Goal: Information Seeking & Learning: Find specific fact

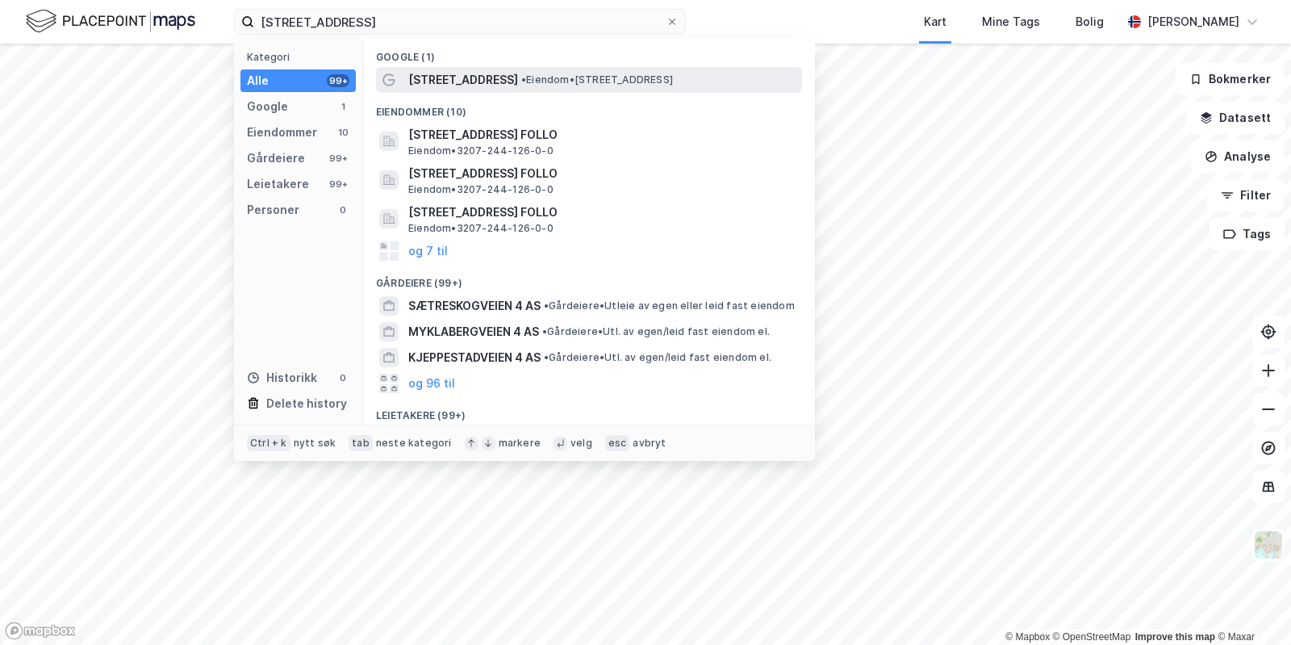
click at [460, 75] on span "[STREET_ADDRESS]" at bounding box center [463, 79] width 110 height 19
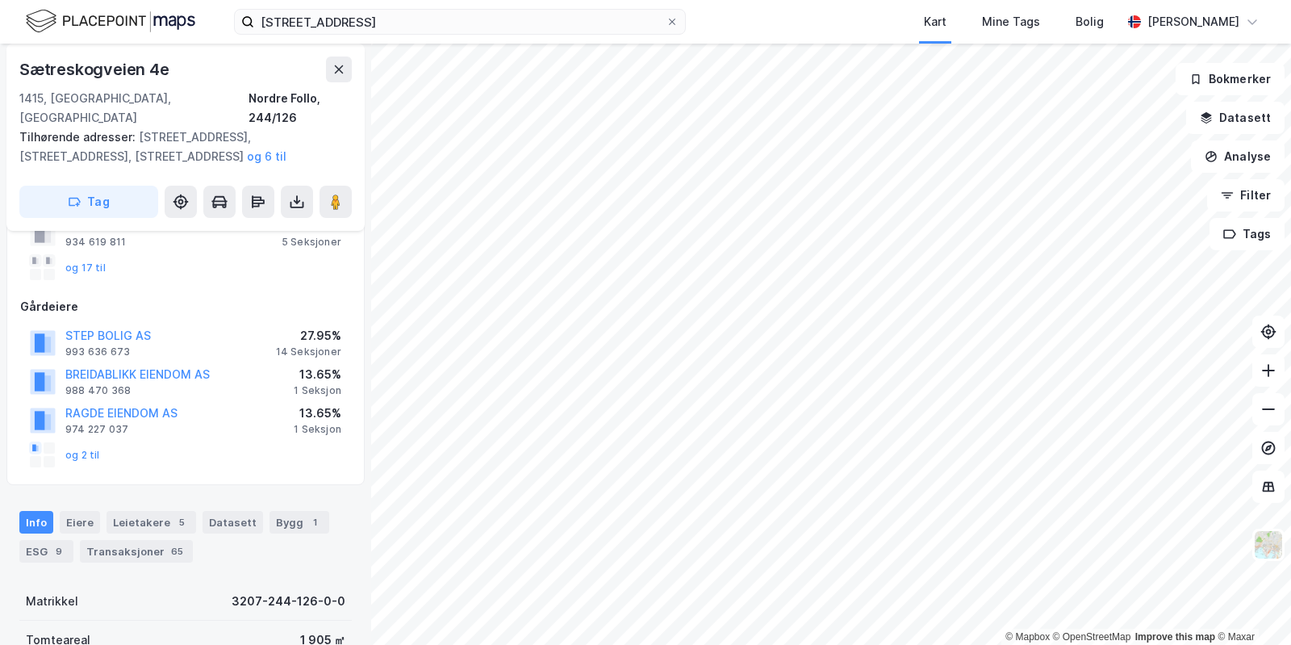
scroll to position [145, 0]
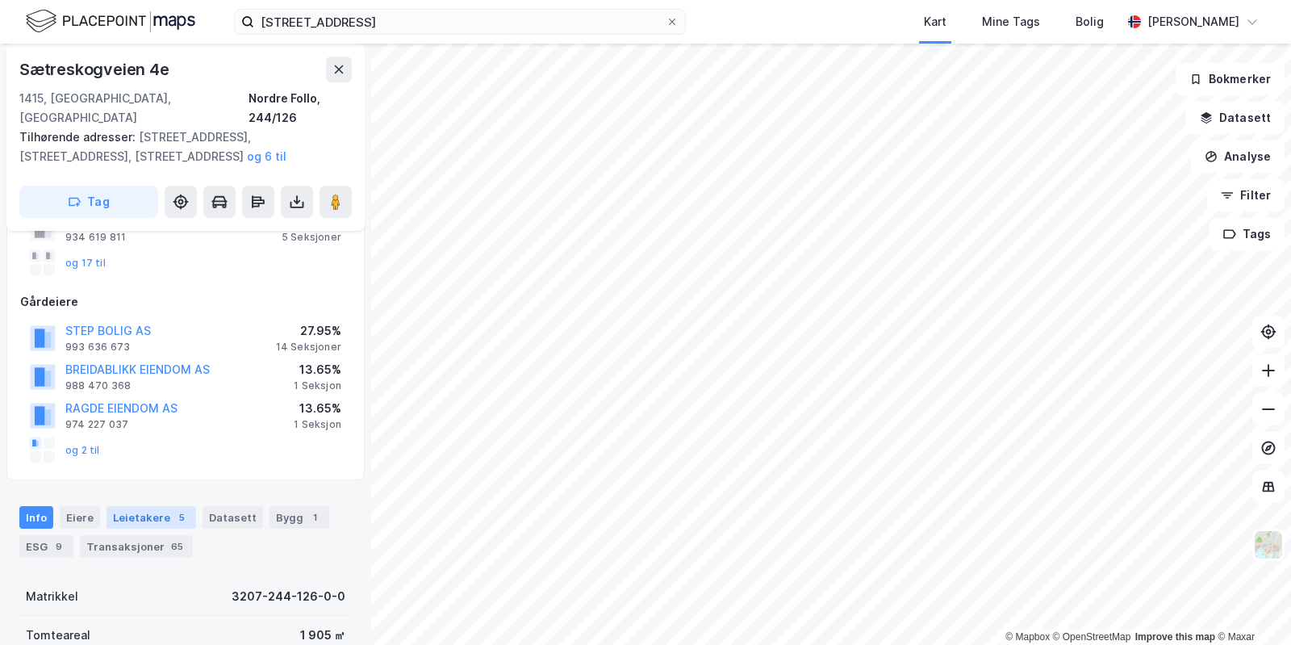
click at [138, 506] on div "Leietakere 5" at bounding box center [152, 517] width 90 height 23
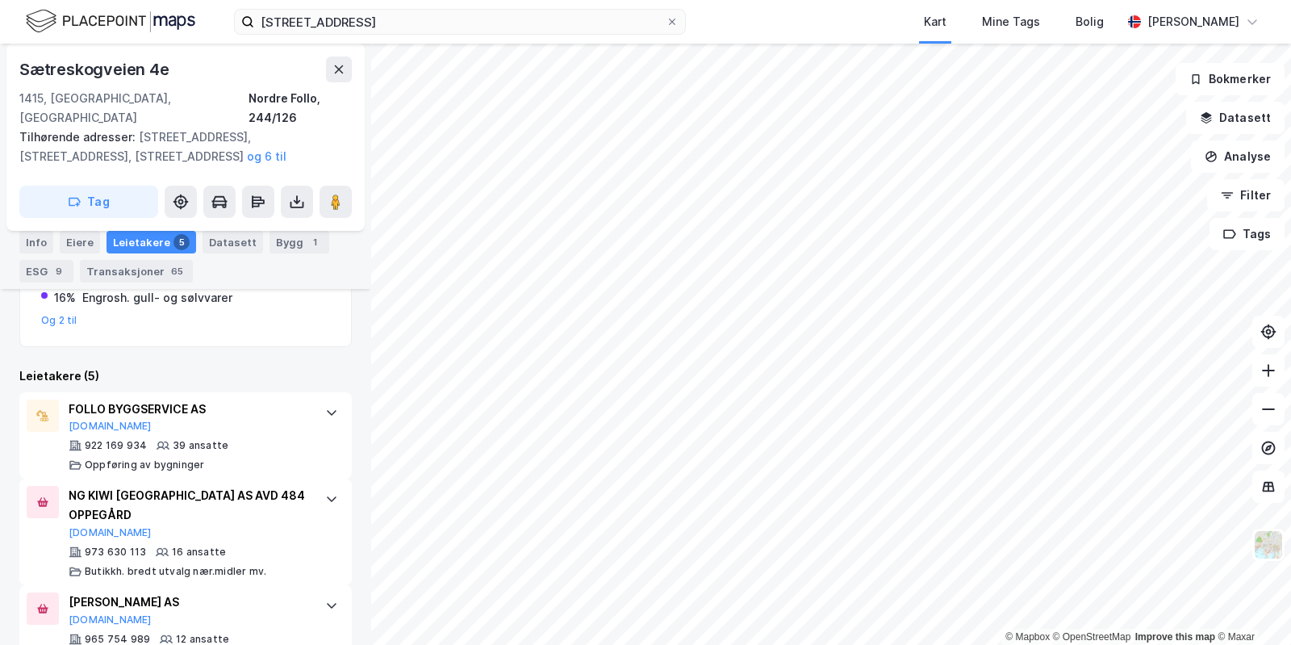
scroll to position [624, 0]
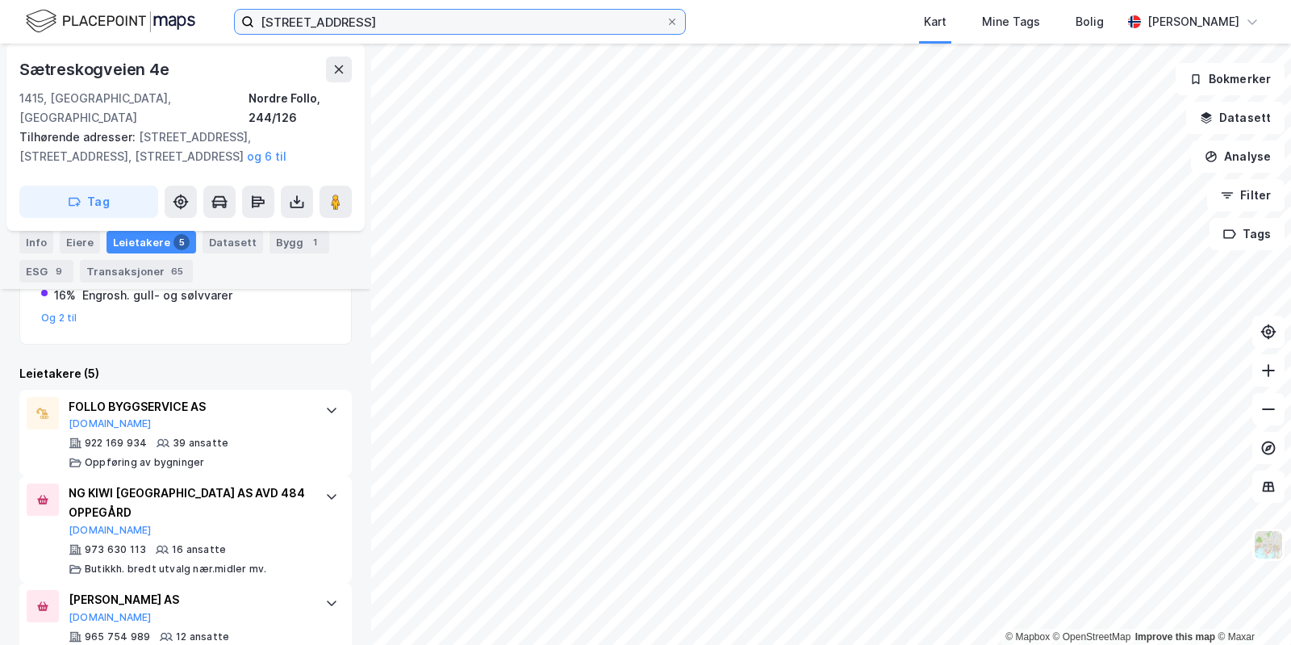
click at [404, 20] on input "[STREET_ADDRESS]" at bounding box center [459, 22] width 411 height 24
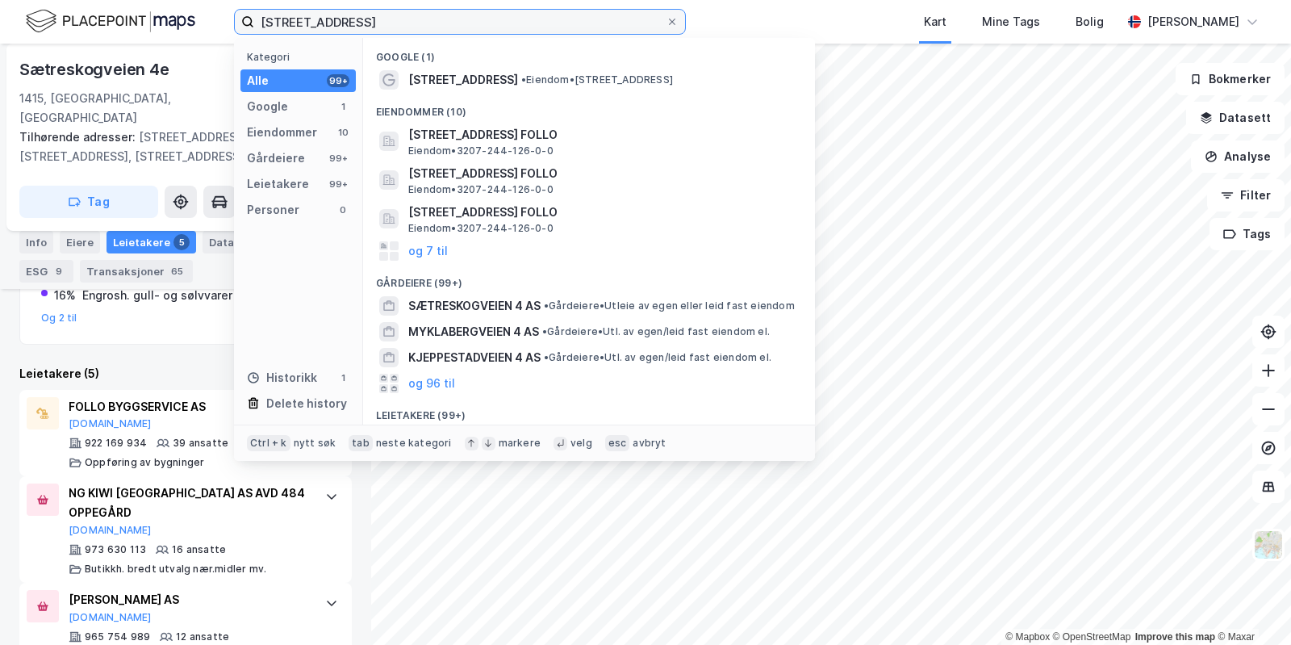
click at [404, 20] on input "[STREET_ADDRESS]" at bounding box center [459, 22] width 411 height 24
drag, startPoint x: 424, startPoint y: 10, endPoint x: 184, endPoint y: -20, distance: 242.4
click at [254, 10] on input "[STREET_ADDRESS]" at bounding box center [459, 22] width 411 height 24
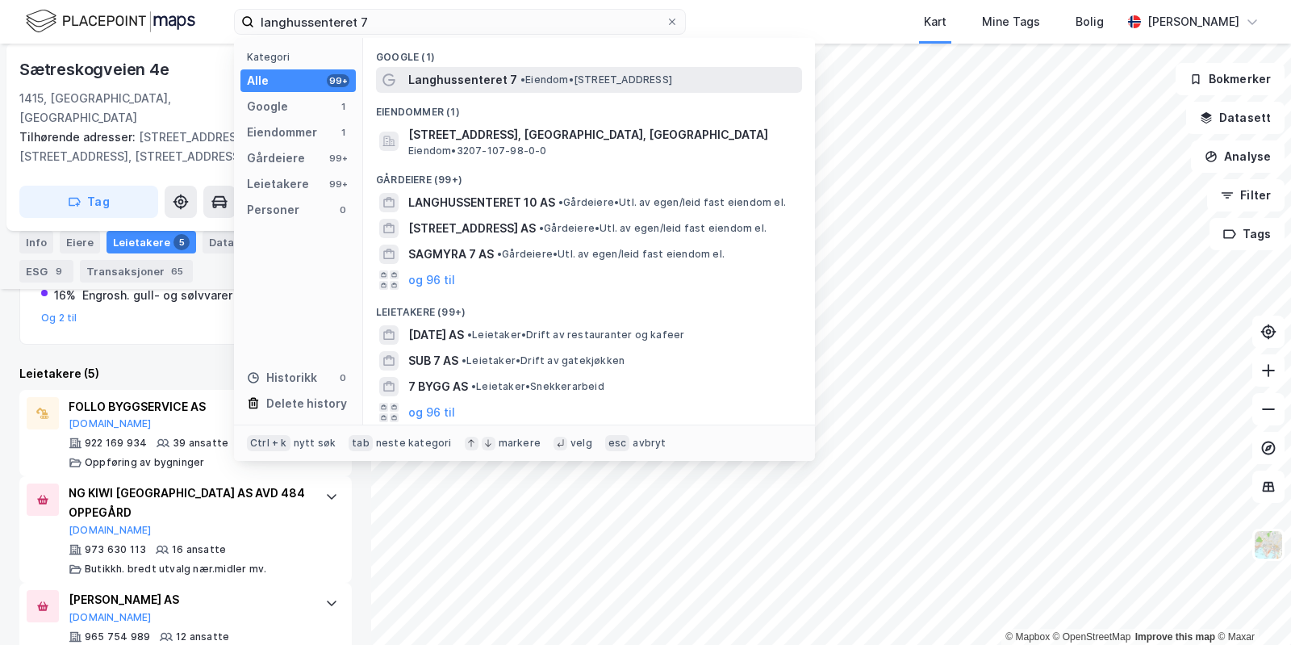
click at [409, 75] on span "Langhussenteret 7" at bounding box center [462, 79] width 109 height 19
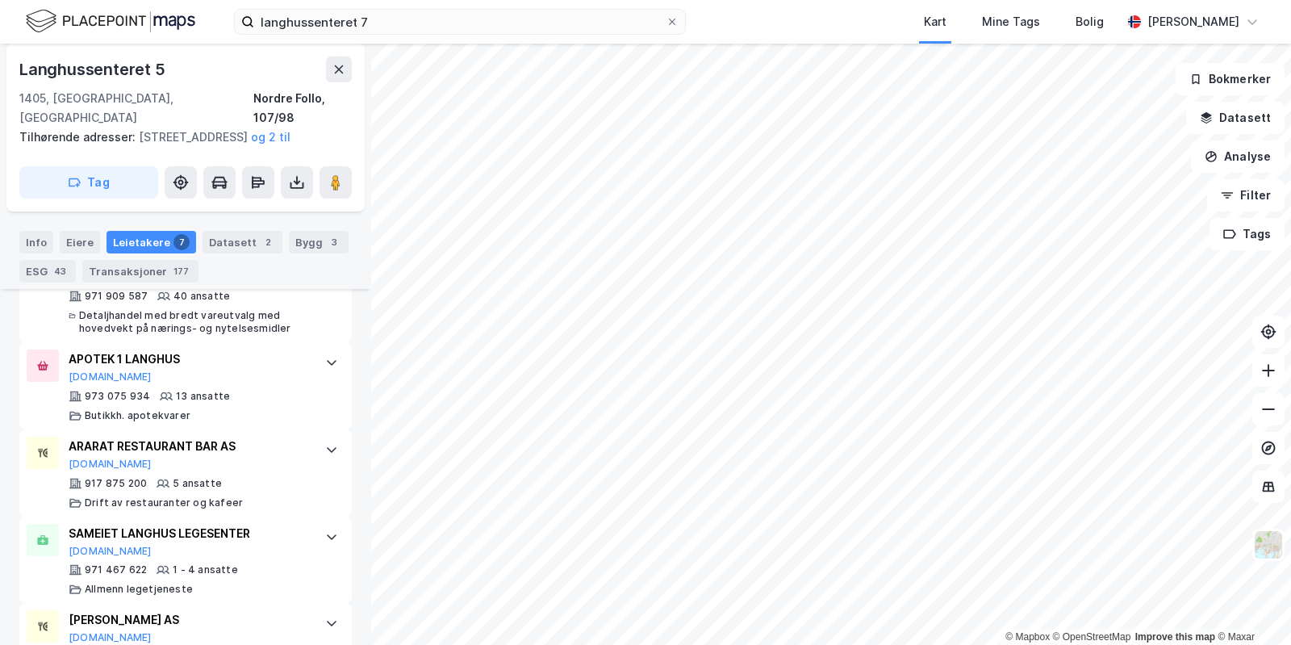
scroll to position [552, 0]
click at [78, 246] on div "Eiere" at bounding box center [80, 242] width 40 height 23
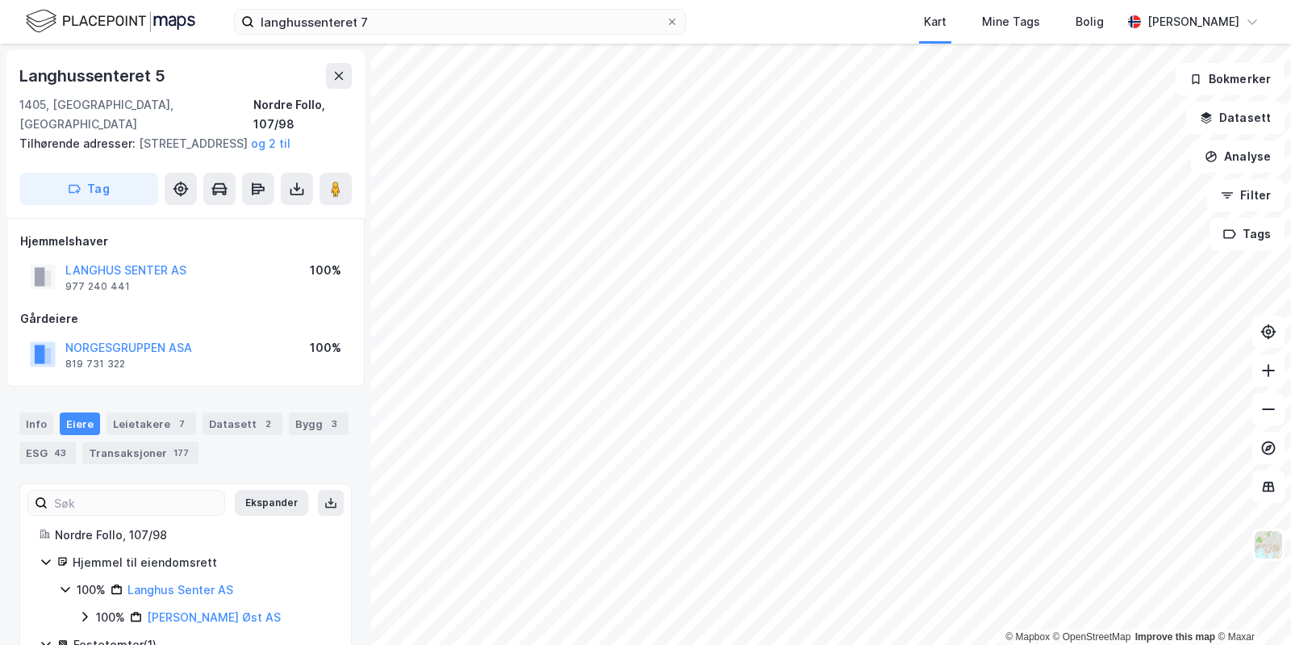
scroll to position [77, 0]
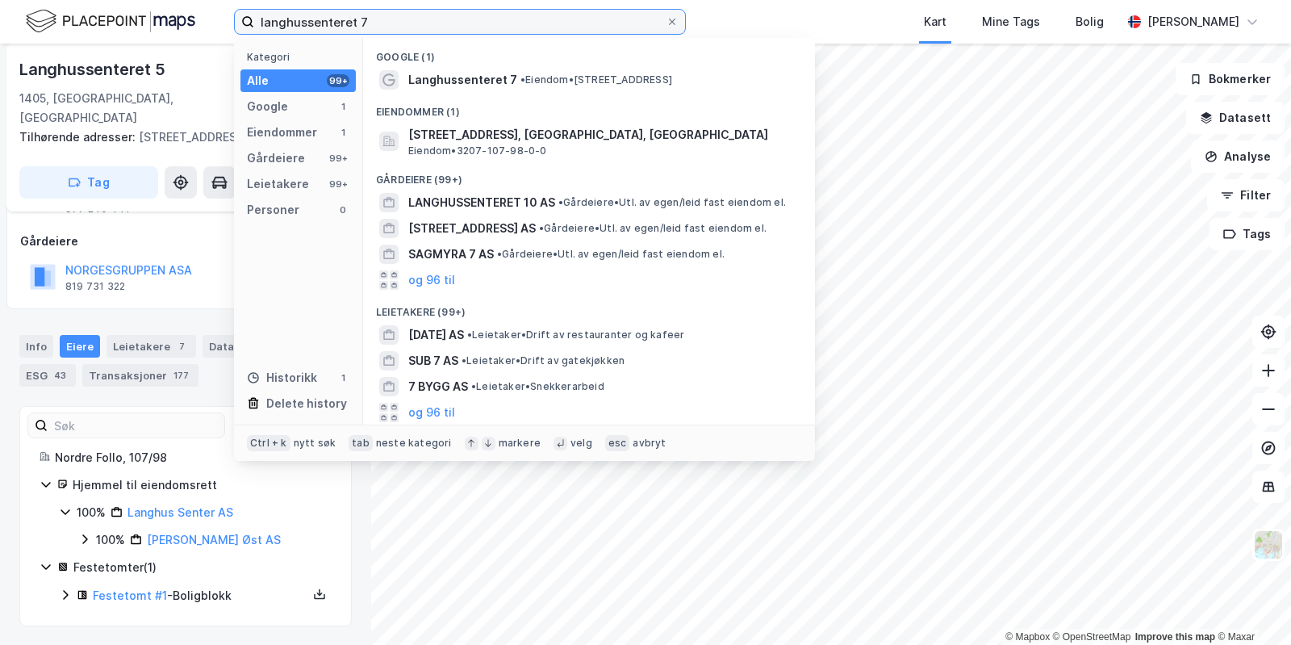
click at [389, 17] on input "langhussenteret 7" at bounding box center [459, 22] width 411 height 24
paste input "Sjøskogenveien"
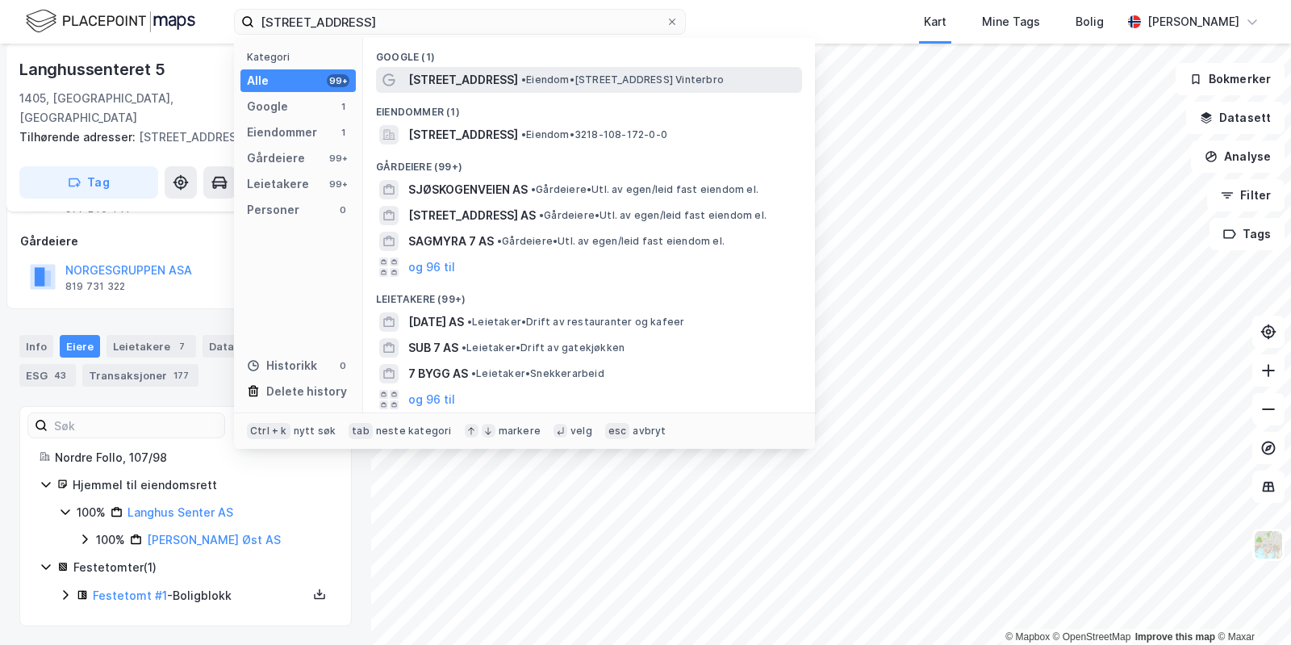
click at [428, 69] on div "[STREET_ADDRESS] • Eiendom • [STREET_ADDRESS]" at bounding box center [589, 80] width 426 height 26
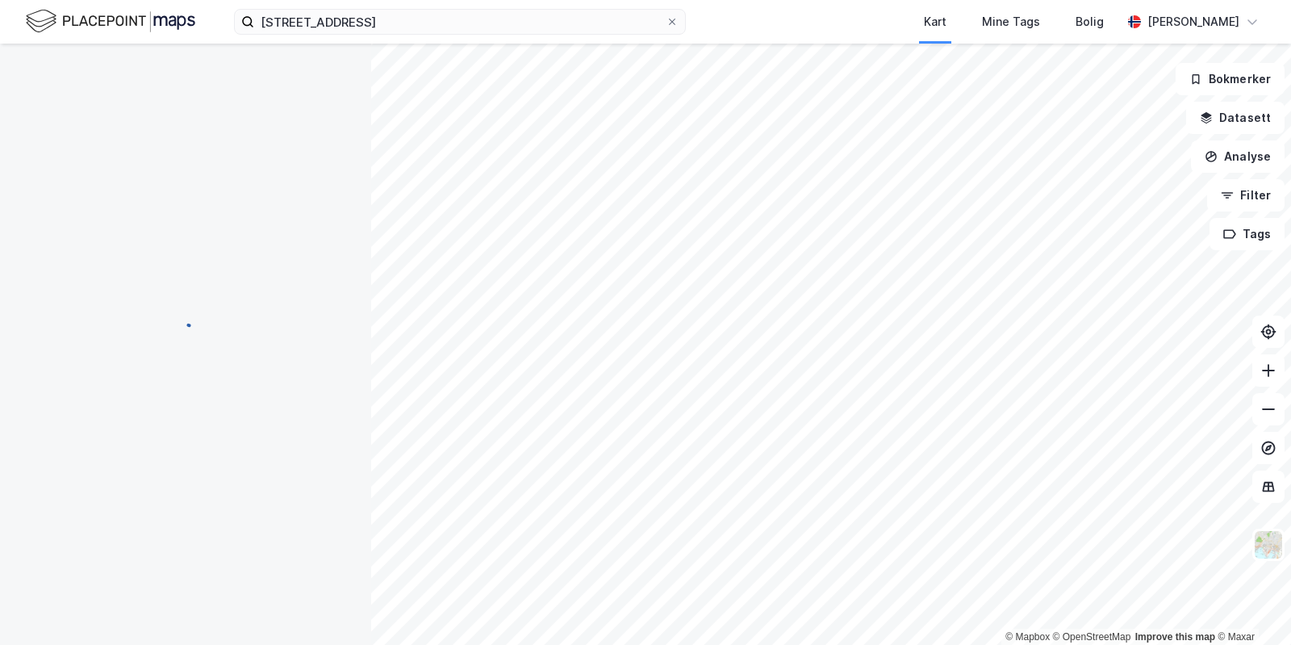
scroll to position [4, 0]
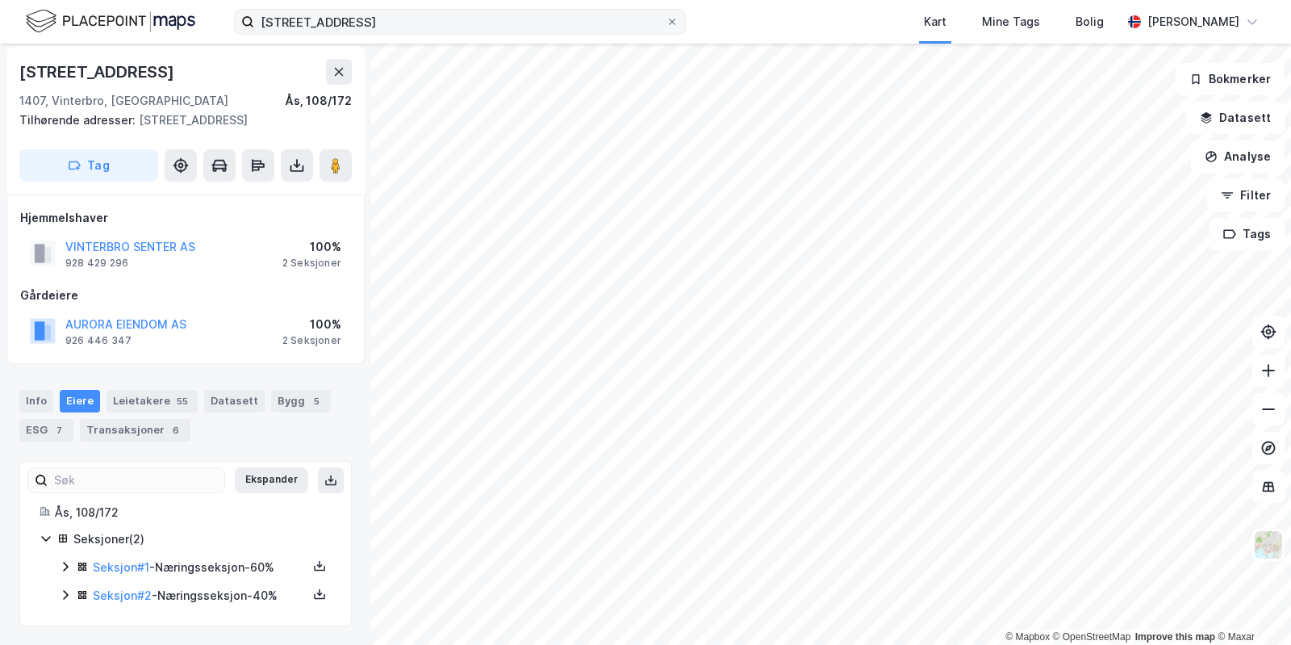
click at [399, 10] on label "[STREET_ADDRESS]" at bounding box center [460, 22] width 452 height 26
click at [399, 10] on input "[STREET_ADDRESS]" at bounding box center [459, 22] width 411 height 24
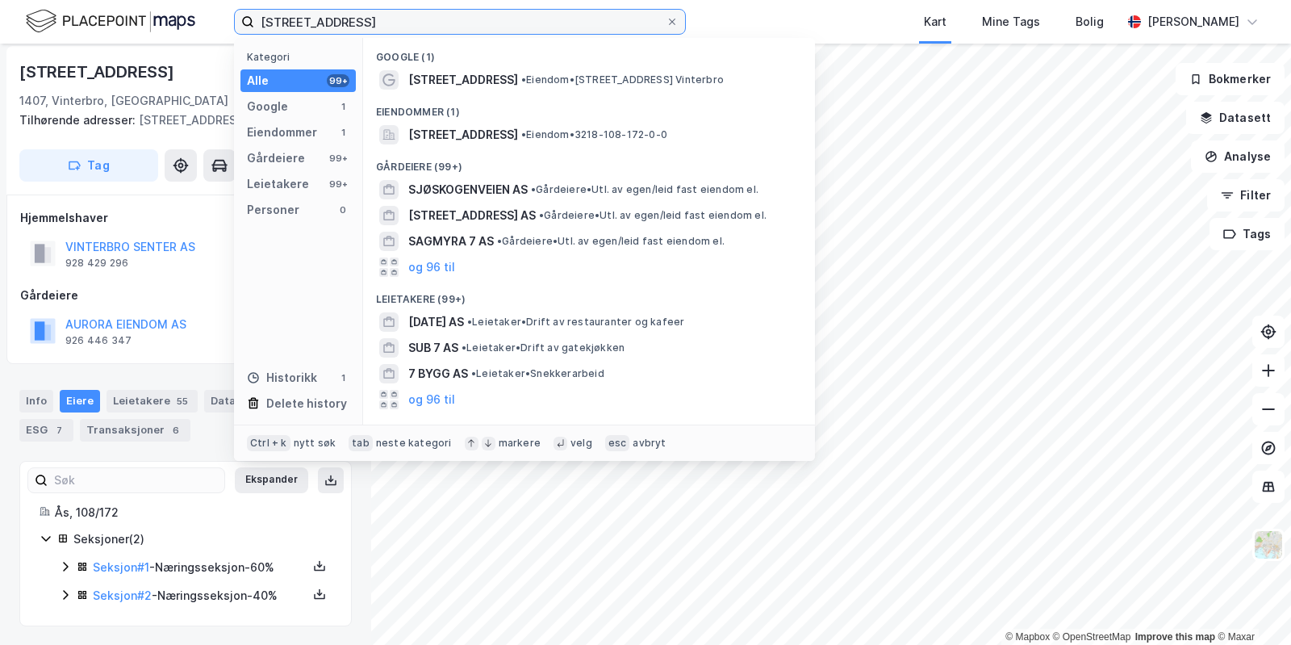
paste input "trandliveien 4"
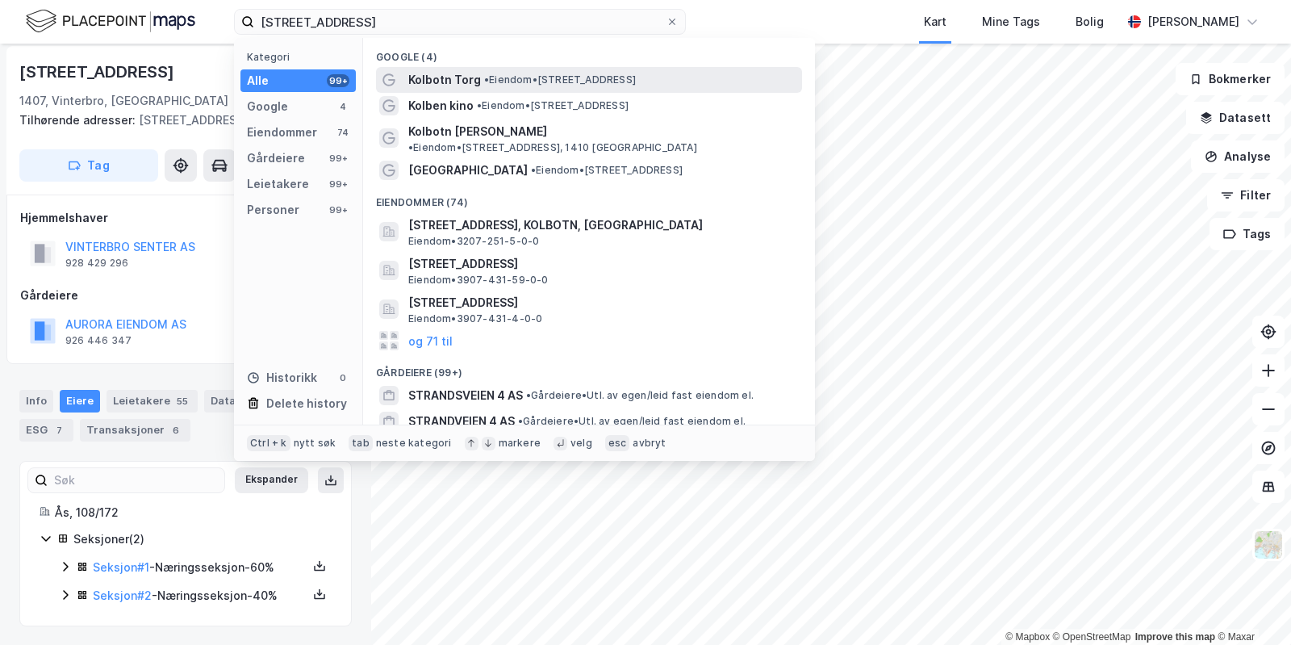
click at [575, 80] on span "• Eiendom • [STREET_ADDRESS]" at bounding box center [560, 79] width 152 height 13
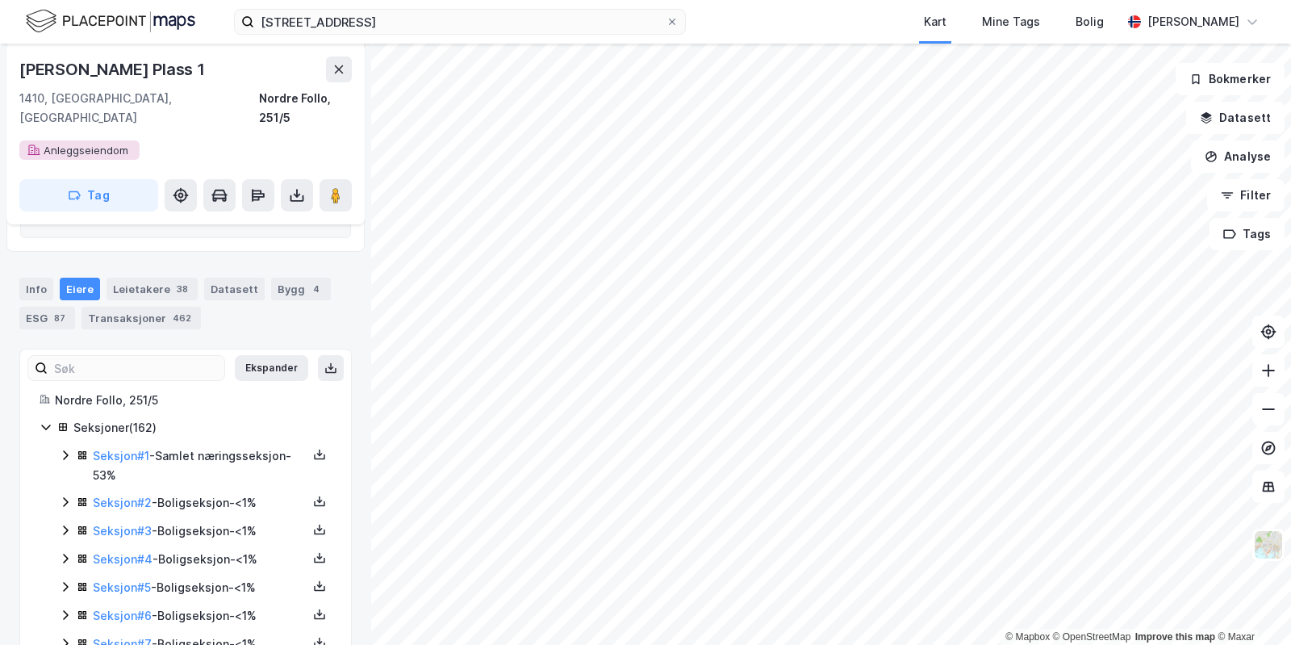
scroll to position [346, 0]
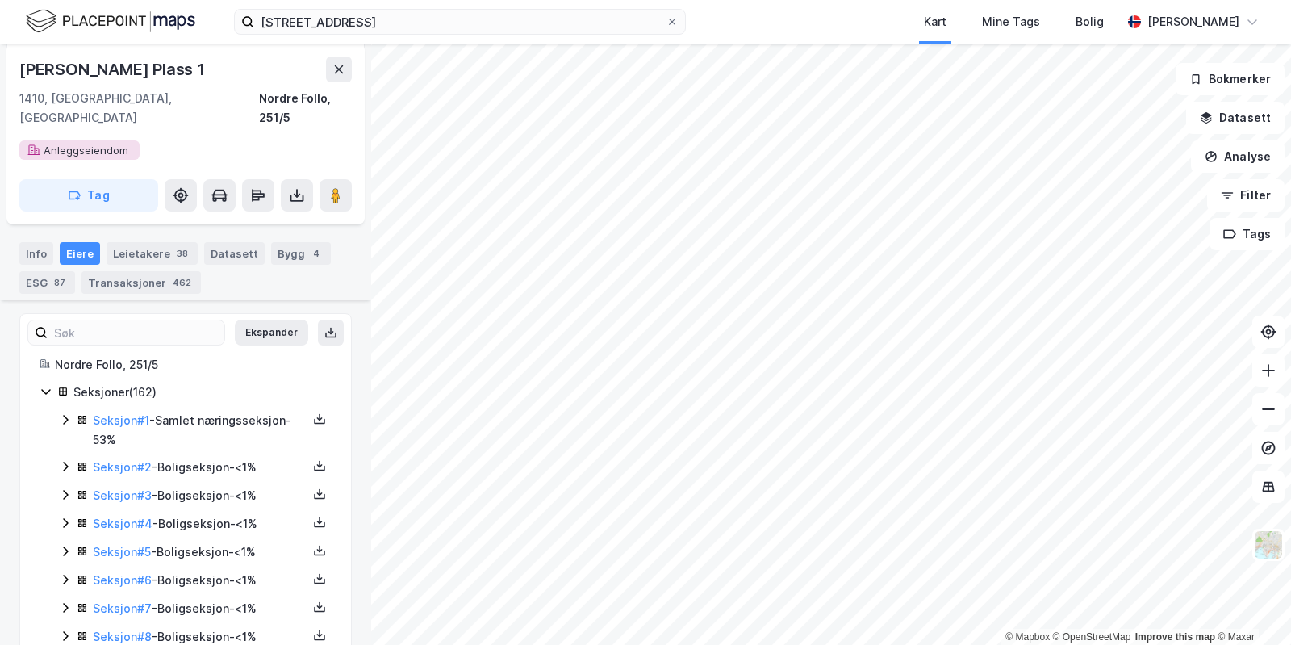
click at [66, 413] on icon at bounding box center [65, 419] width 13 height 13
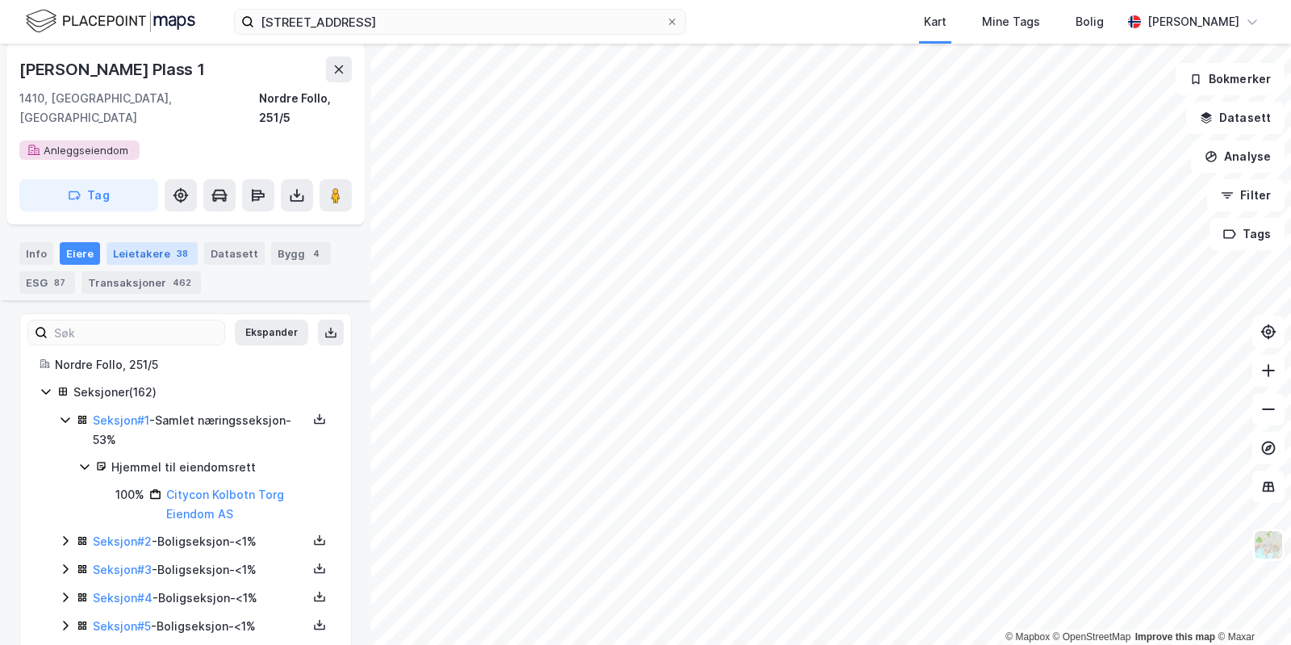
click at [127, 242] on div "Leietakere 38" at bounding box center [152, 253] width 91 height 23
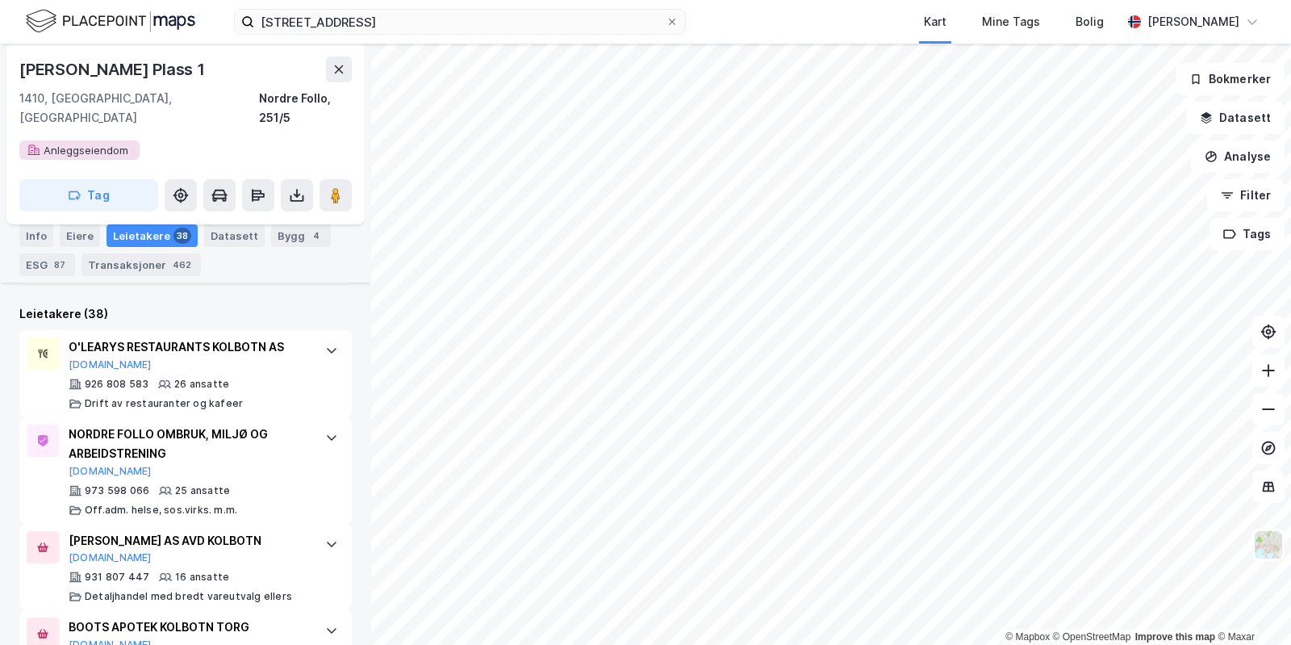
scroll to position [641, 0]
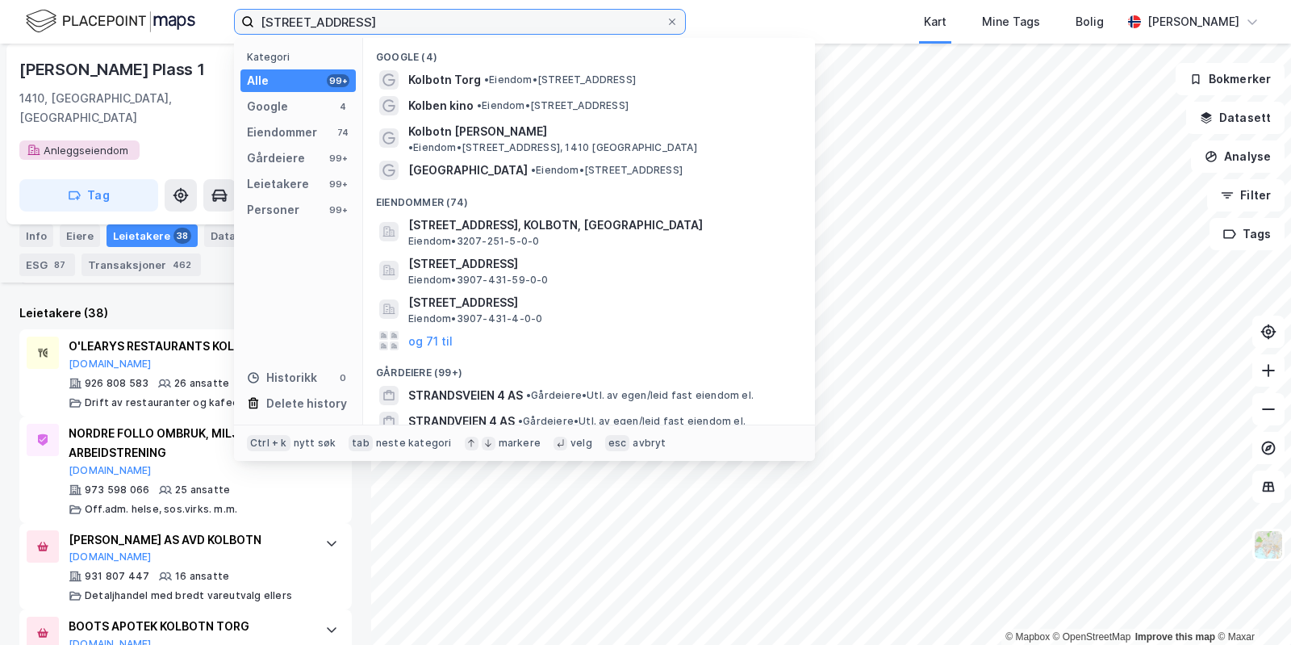
drag, startPoint x: 384, startPoint y: 26, endPoint x: 184, endPoint y: -6, distance: 202.7
click at [254, 10] on input "[STREET_ADDRESS]" at bounding box center [459, 22] width 411 height 24
paste input "[STREET_ADDRESS]"
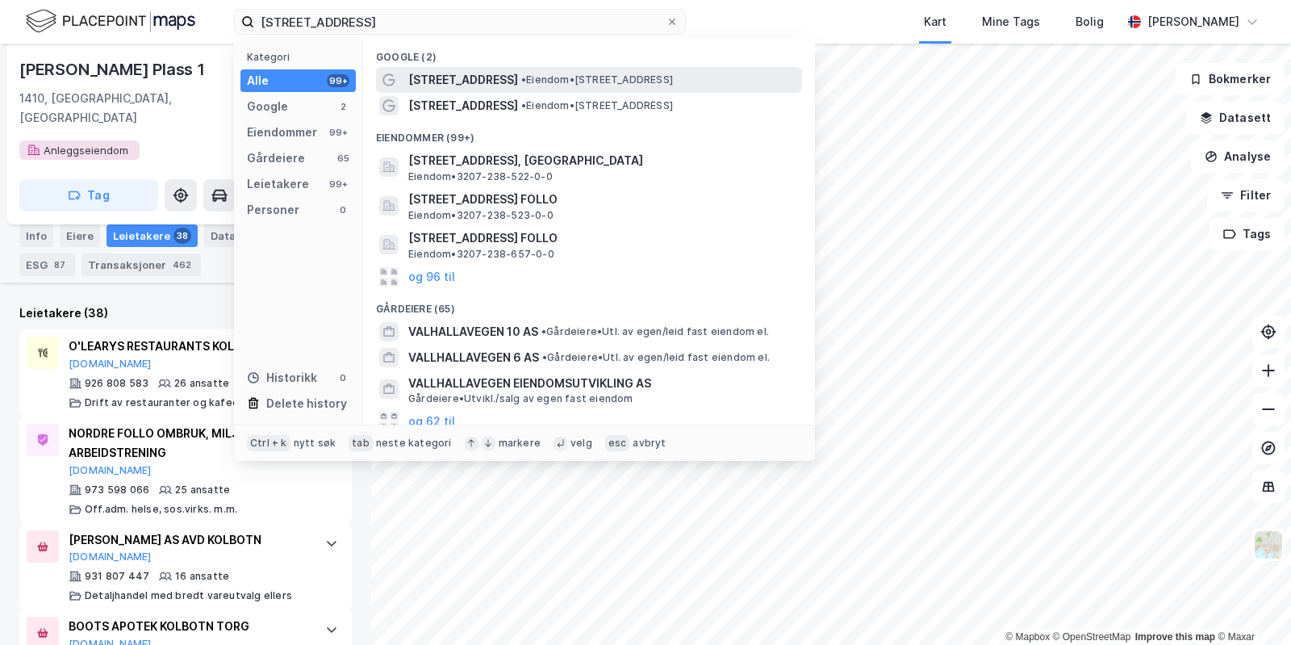
click at [489, 79] on span "[STREET_ADDRESS]" at bounding box center [463, 79] width 110 height 19
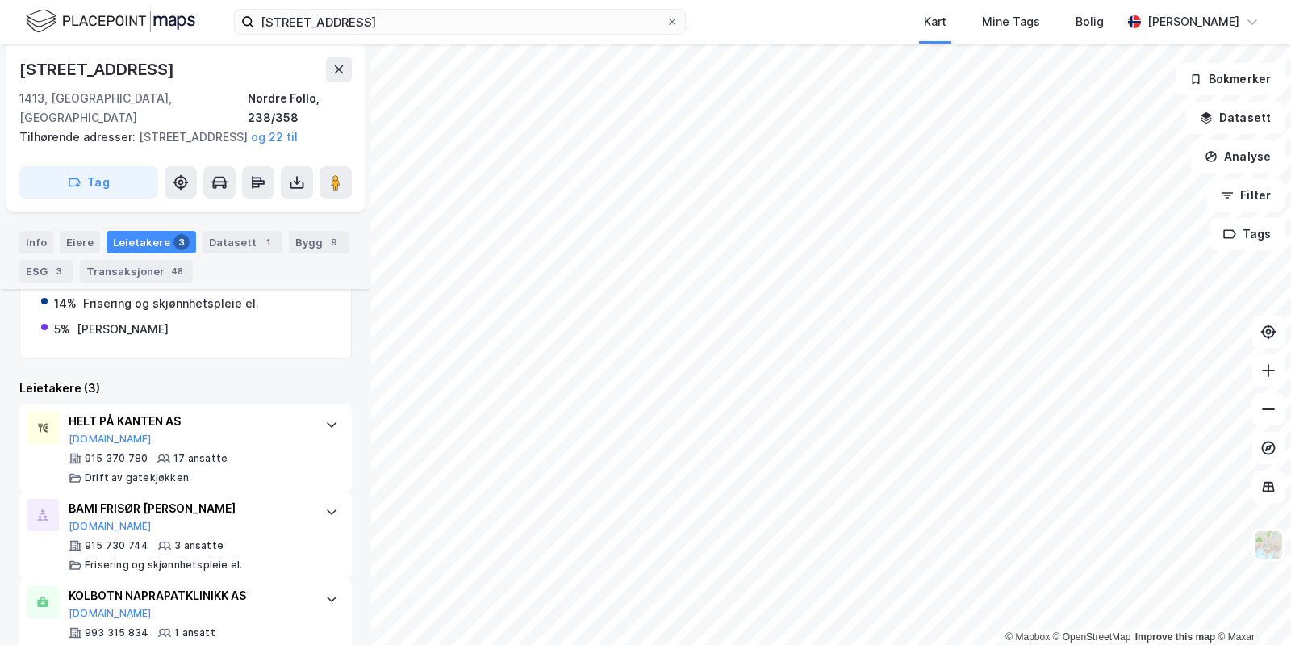
scroll to position [516, 0]
click at [86, 241] on div "Eiere" at bounding box center [80, 242] width 40 height 23
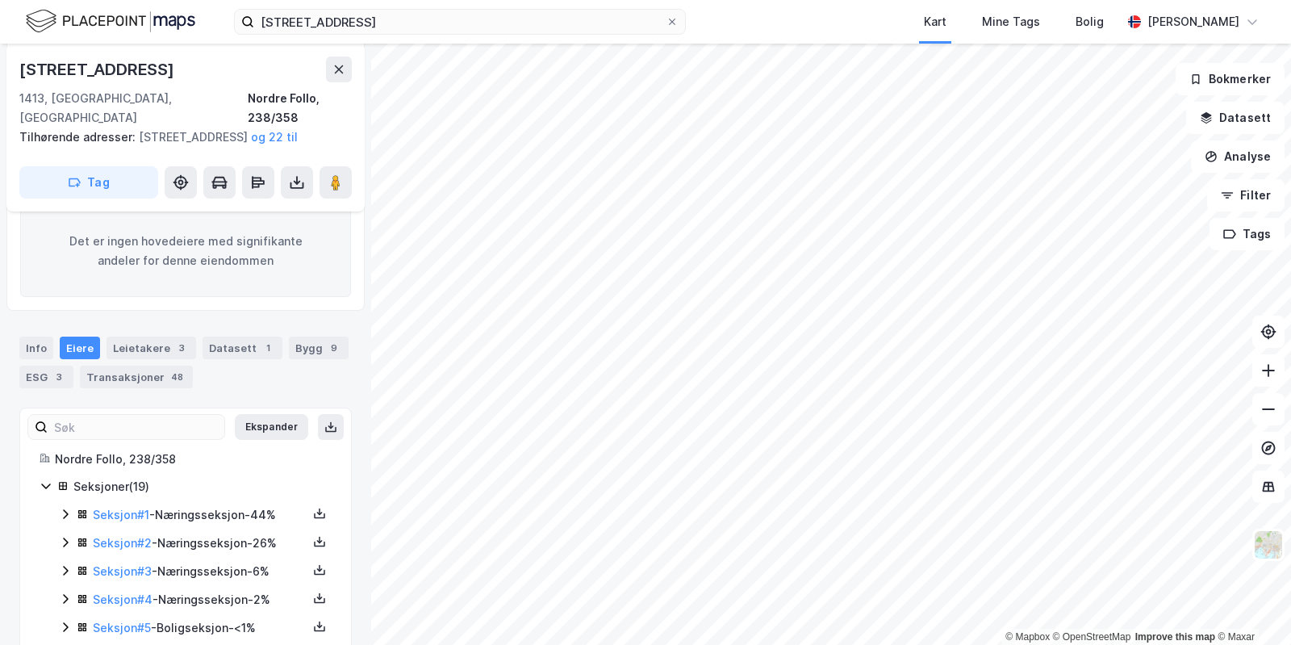
scroll to position [240, 0]
click at [62, 512] on icon at bounding box center [65, 513] width 13 height 13
click at [328, 185] on icon at bounding box center [336, 182] width 16 height 16
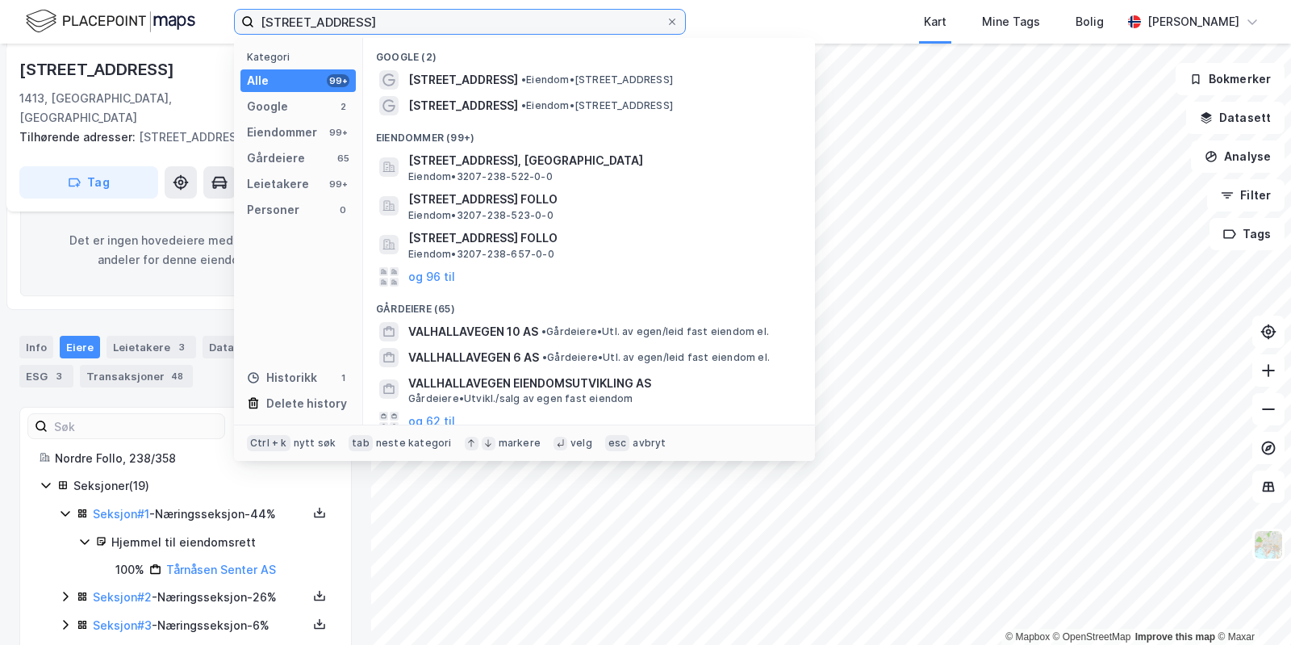
drag, startPoint x: 437, startPoint y: 23, endPoint x: 173, endPoint y: -34, distance: 269.8
click at [254, 10] on input "[STREET_ADDRESS]" at bounding box center [459, 22] width 411 height 24
paste input "Jernbanesvingen 6"
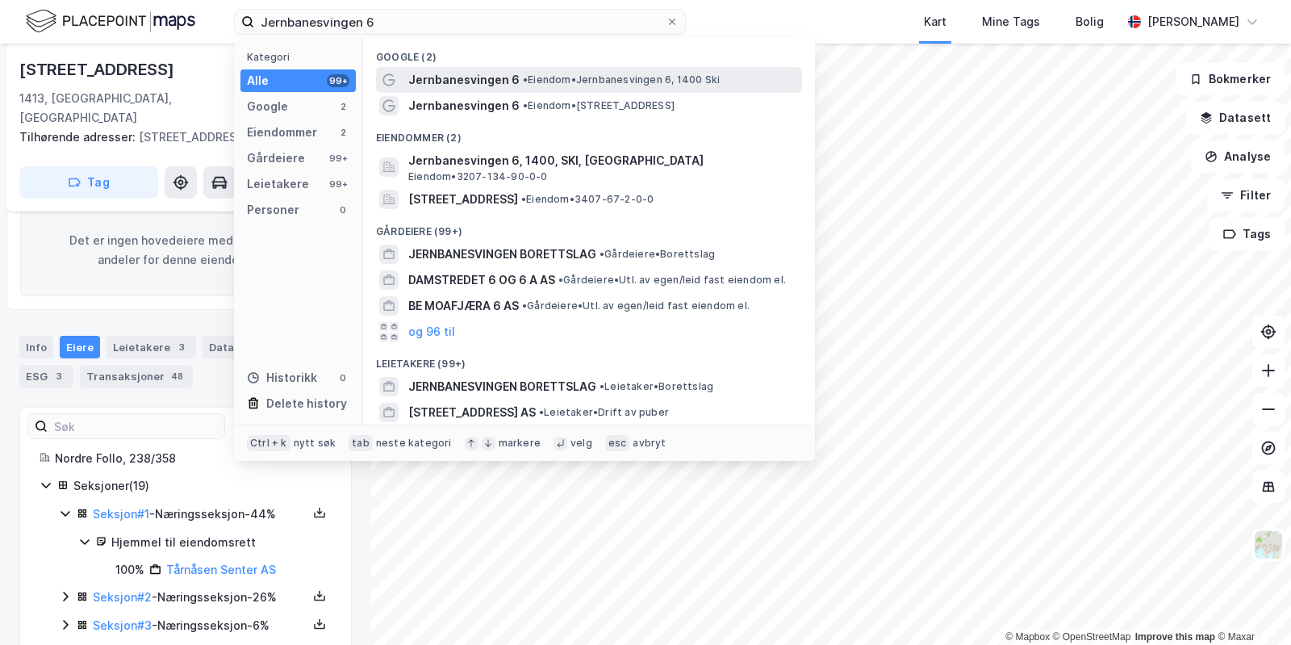
click at [512, 86] on span "Jernbanesvingen 6" at bounding box center [463, 79] width 111 height 19
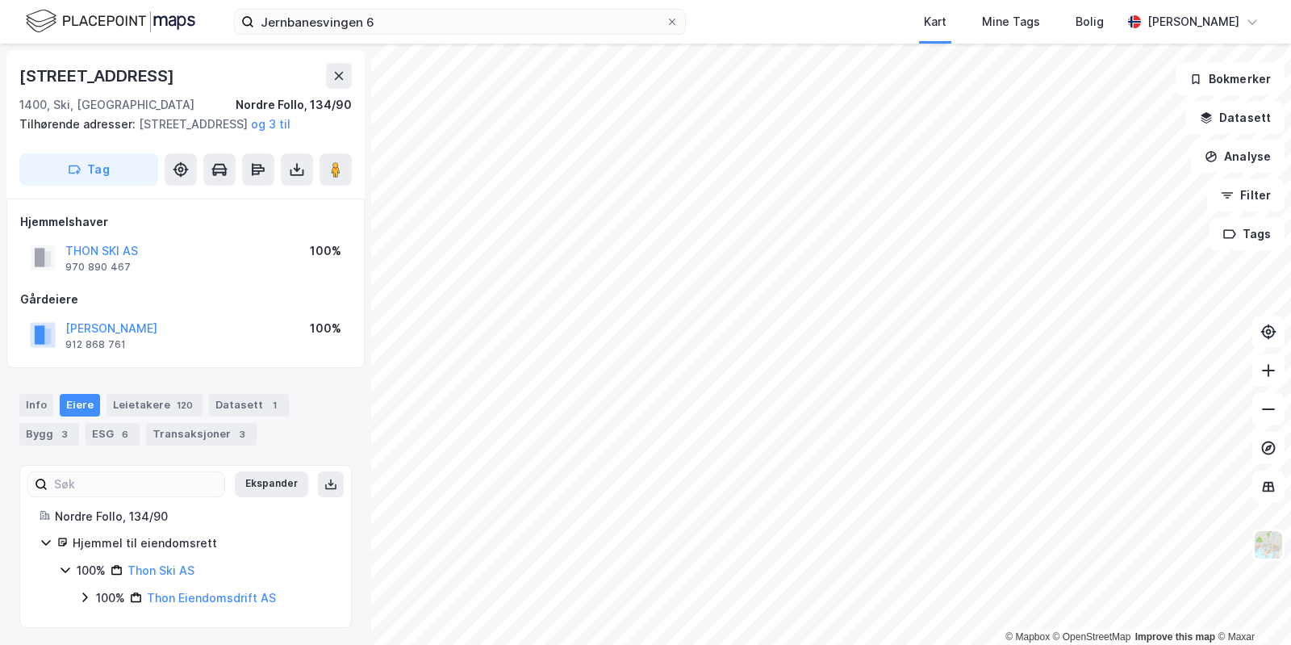
click at [449, 7] on div "Jernbanesvingen 6 Kart Mine Tags Bolig [PERSON_NAME]" at bounding box center [645, 22] width 1291 height 44
click at [437, 17] on input "Jernbanesvingen 6" at bounding box center [459, 22] width 411 height 24
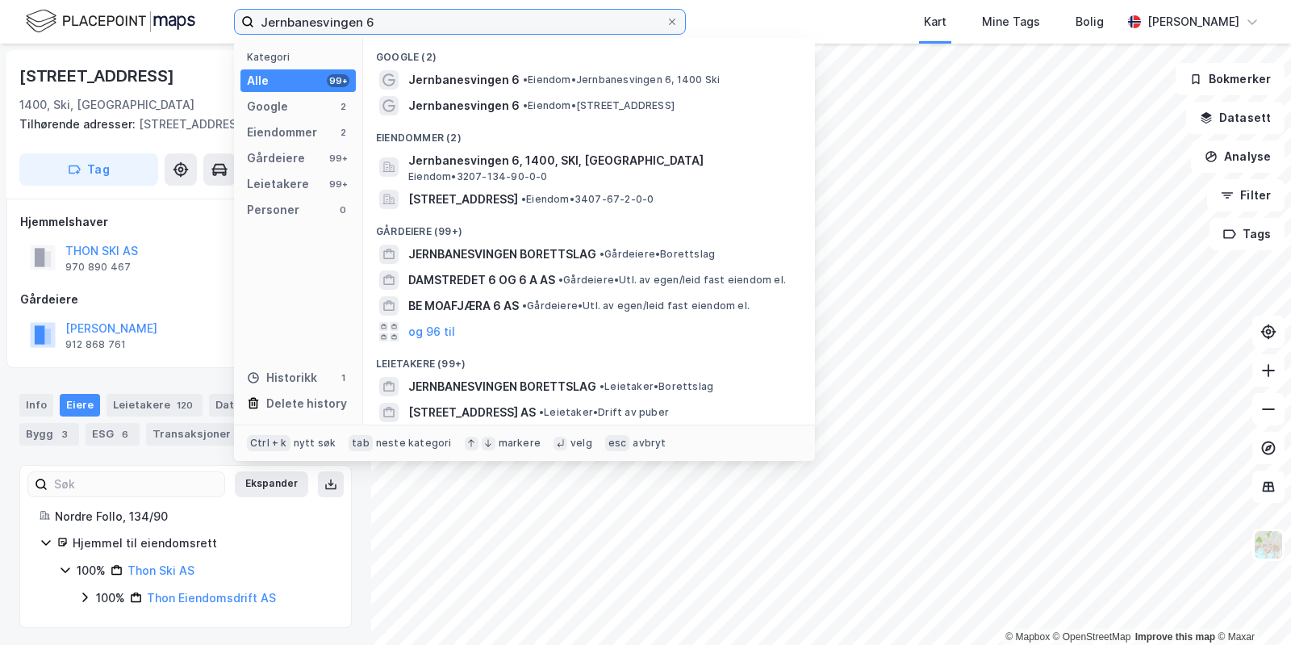
click at [437, 17] on input "Jernbanesvingen 6" at bounding box center [459, 22] width 411 height 24
paste input "Holterveien 3"
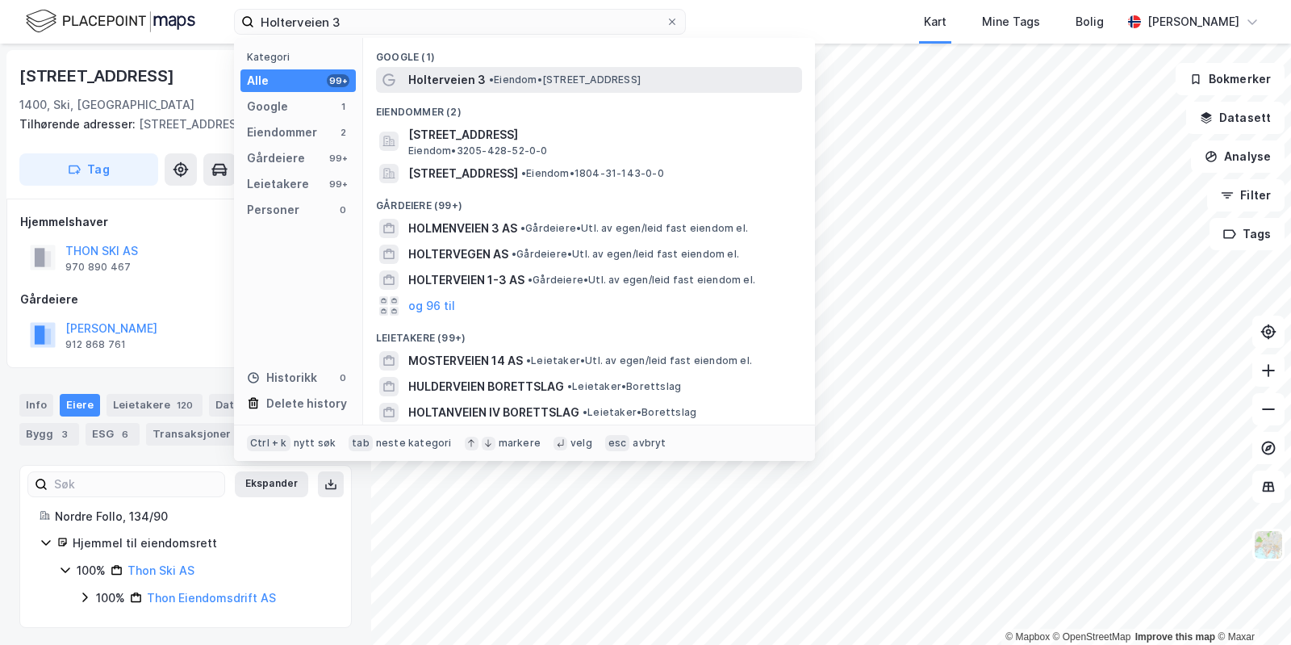
click at [449, 91] on div "Holterveien 3 • Eiendom • [STREET_ADDRESS]" at bounding box center [589, 80] width 426 height 26
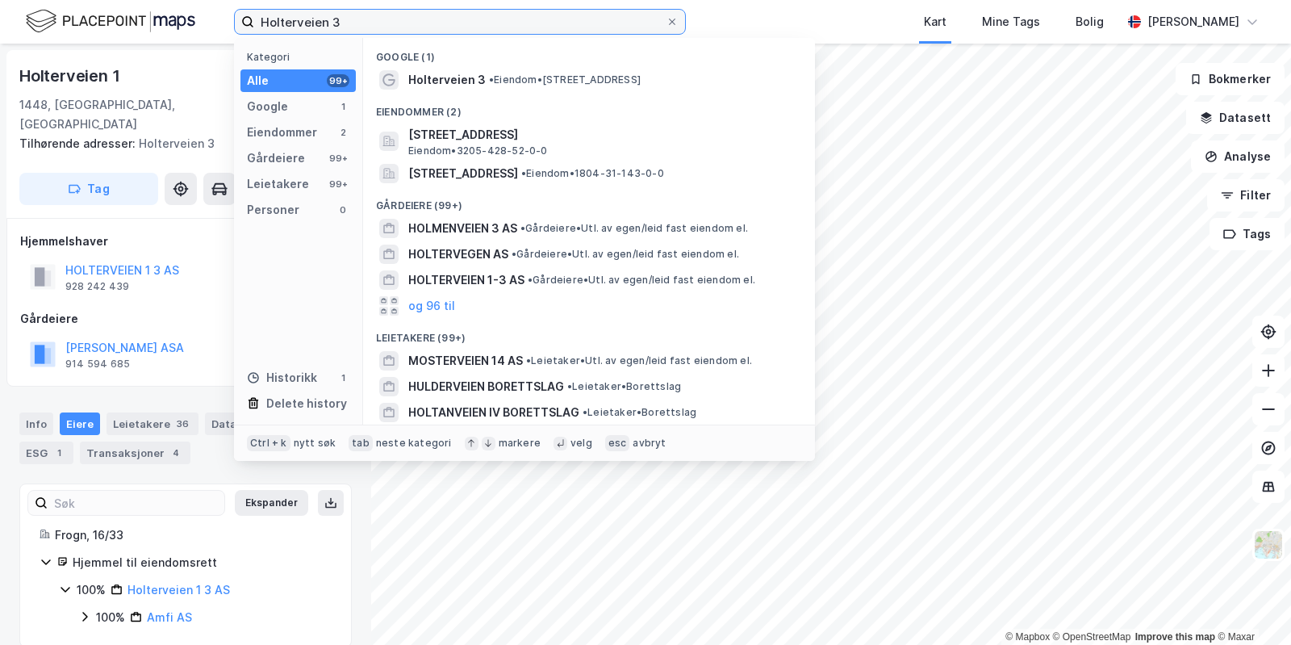
drag, startPoint x: 351, startPoint y: 26, endPoint x: 132, endPoint y: -27, distance: 224.9
click at [254, 10] on input "Holterveien 3" at bounding box center [459, 22] width 411 height 24
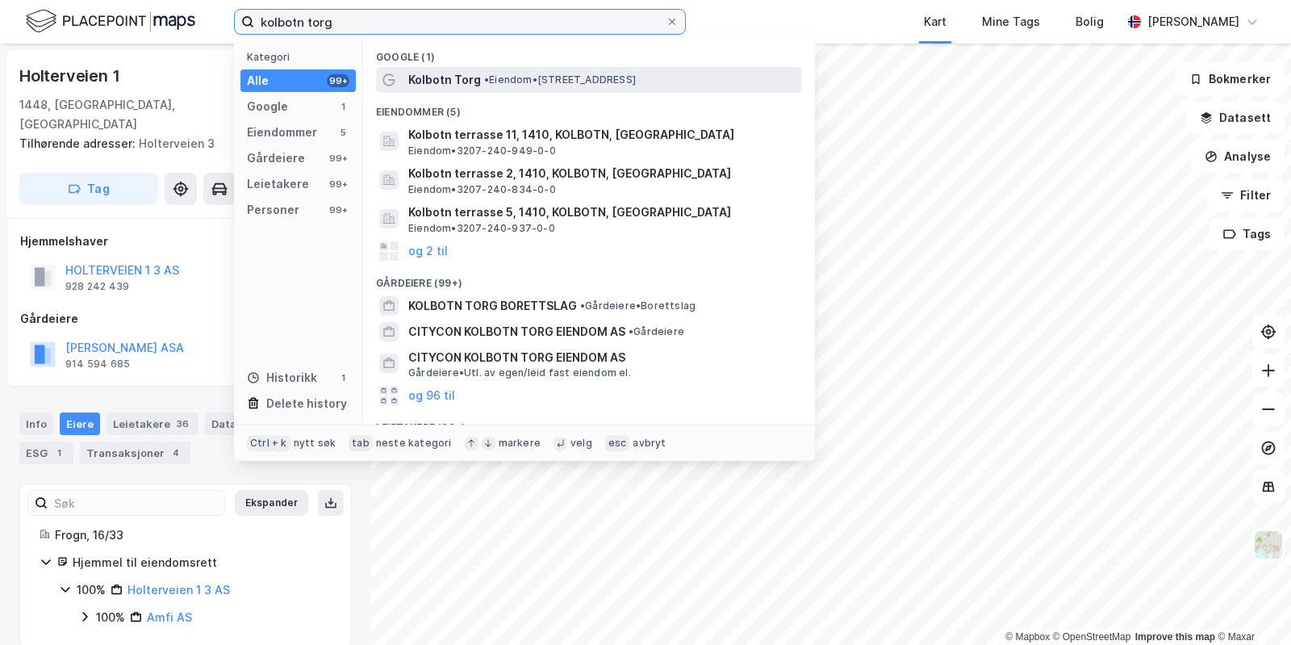
type input "kolbotn torg"
click at [493, 75] on span "• Eiendom • [STREET_ADDRESS]" at bounding box center [560, 79] width 152 height 13
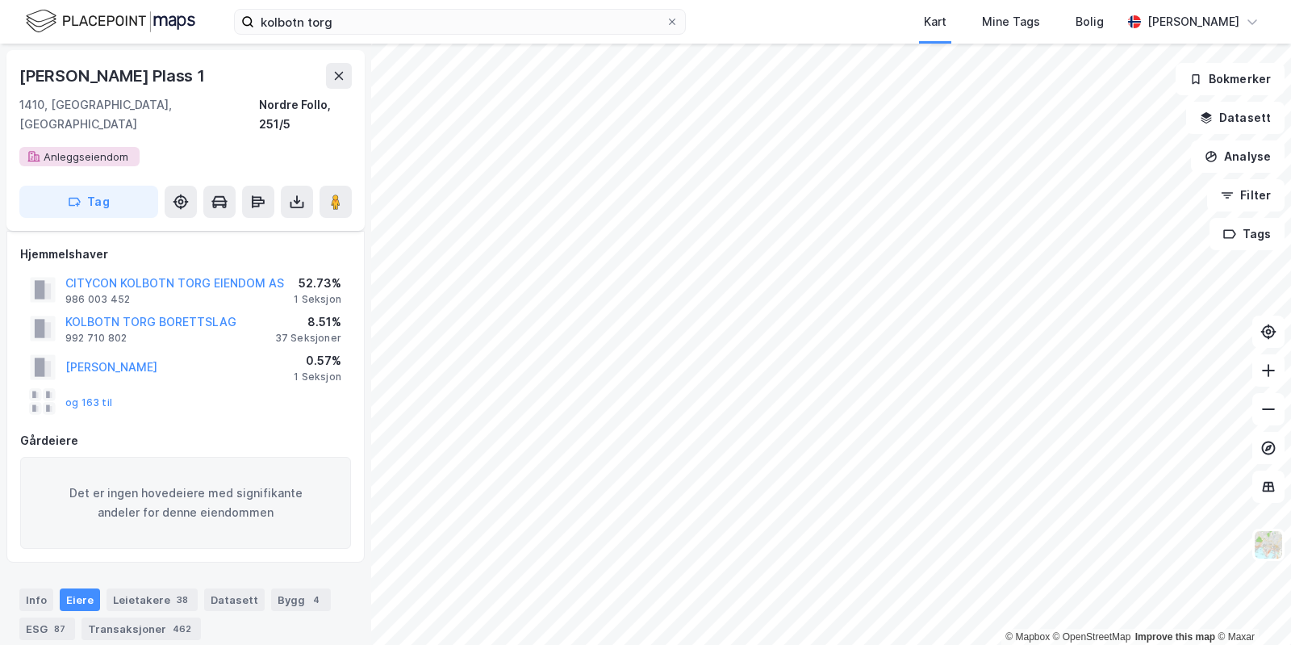
scroll to position [240, 0]
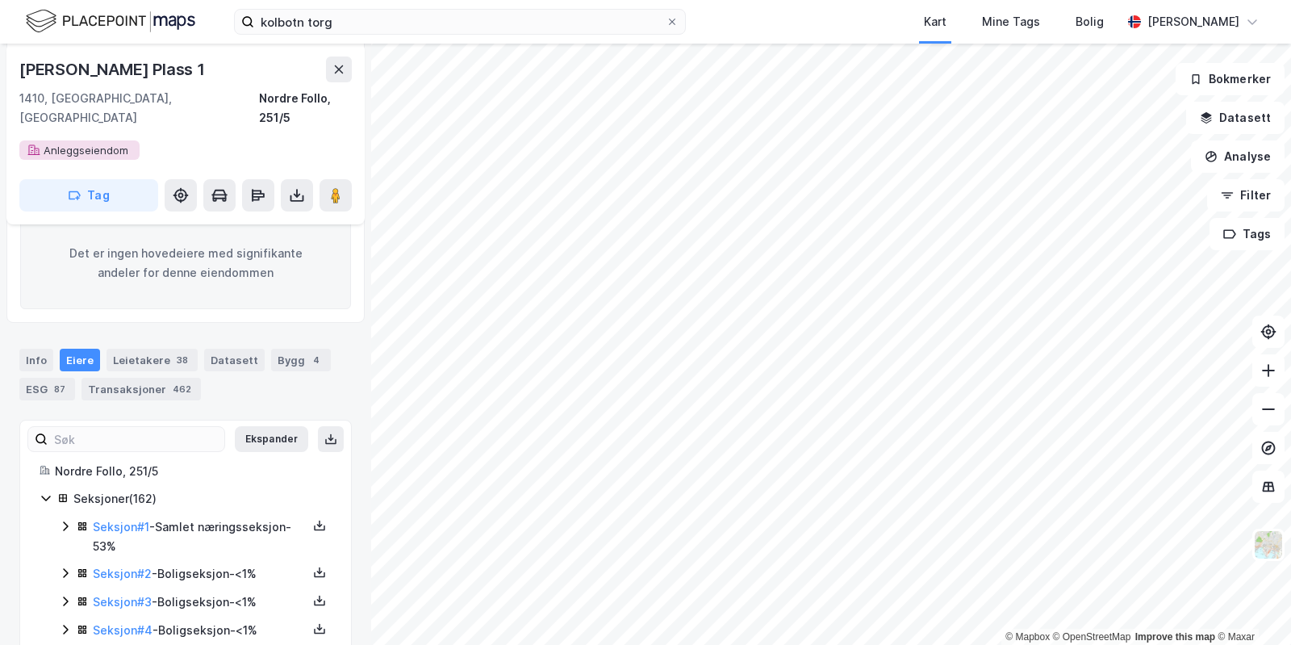
click at [63, 520] on icon at bounding box center [65, 526] width 13 height 13
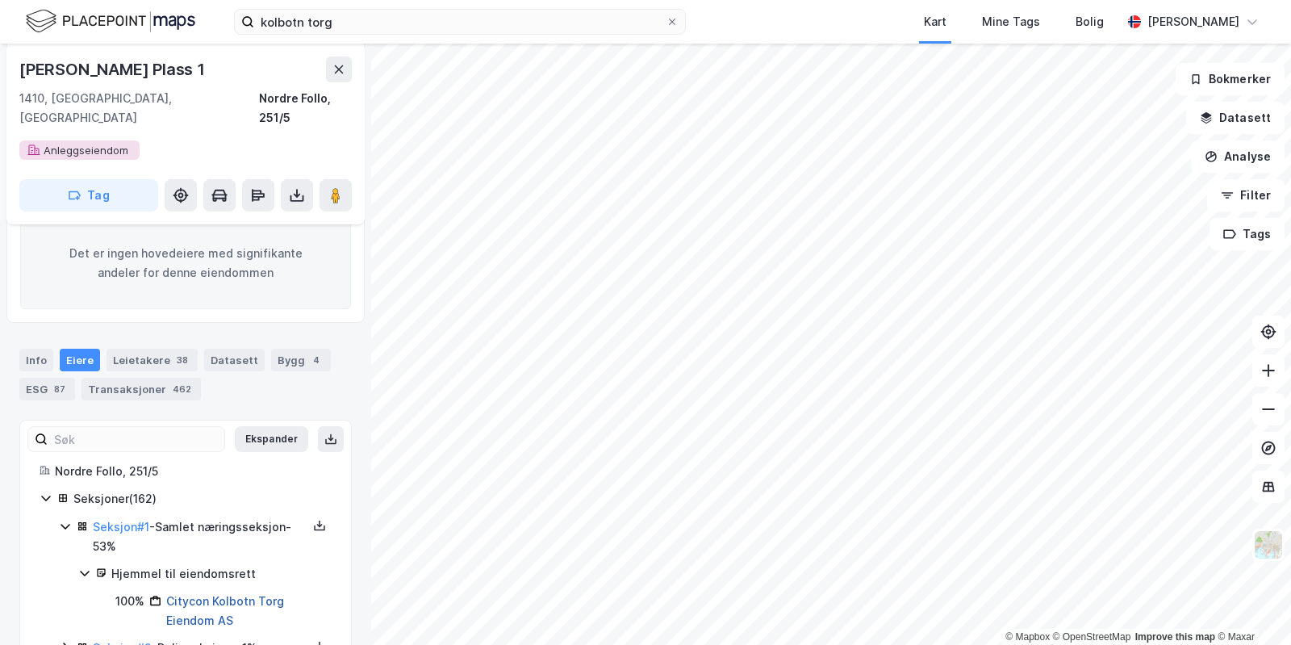
click at [229, 594] on link "Citycon Kolbotn Torg Eiendom AS" at bounding box center [225, 610] width 118 height 33
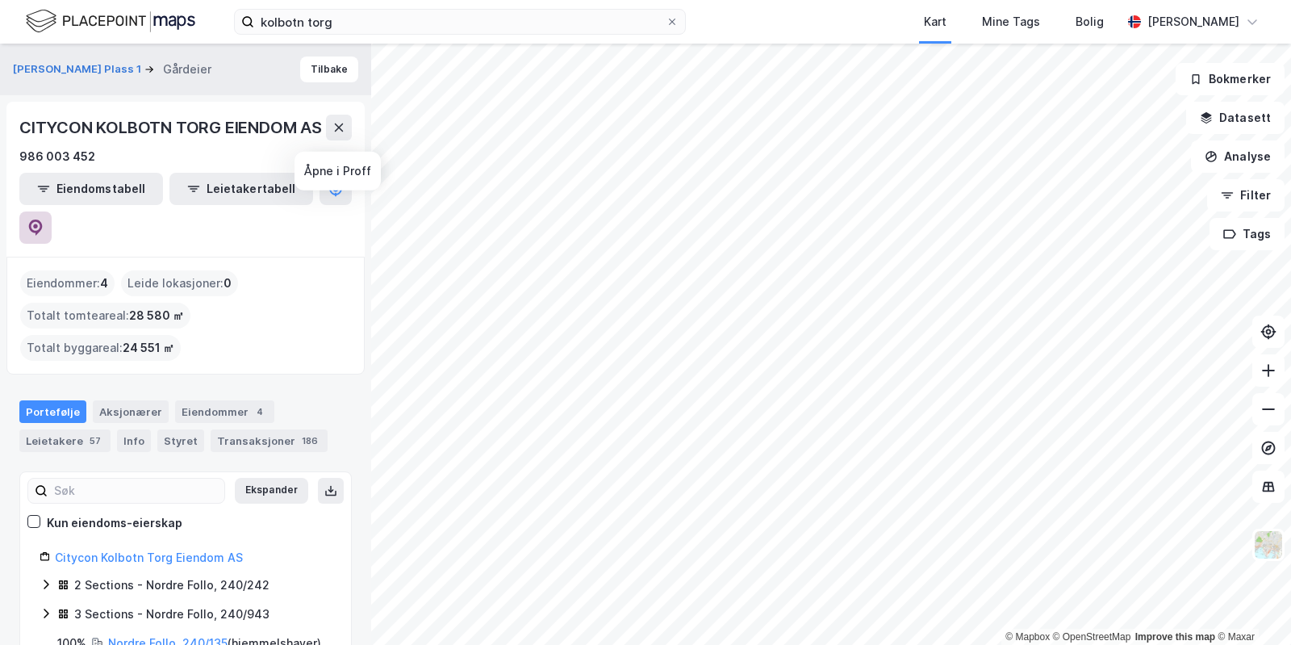
click at [52, 211] on button at bounding box center [35, 227] width 32 height 32
drag, startPoint x: 281, startPoint y: 500, endPoint x: 59, endPoint y: 508, distance: 222.0
click at [59, 508] on div "Ekspander Kun eiendoms-eierskap Citycon Kolbotn Torg Eiendom AS 2 Sections - No…" at bounding box center [186, 585] width 292 height 189
drag, startPoint x: 256, startPoint y: 516, endPoint x: 56, endPoint y: 516, distance: 199.3
click at [56, 548] on div "Citycon Kolbotn Torg Eiendom AS" at bounding box center [193, 557] width 277 height 19
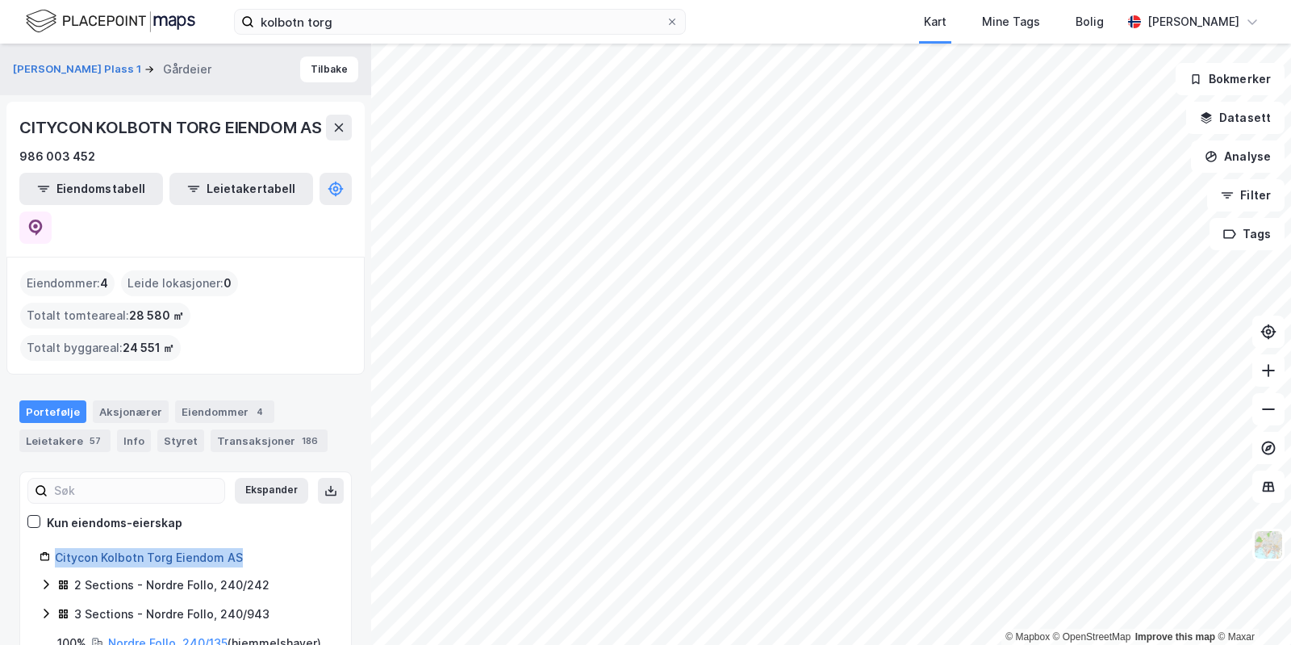
copy link "Citycon Kolbotn Torg Eiendom AS"
